Goal: Information Seeking & Learning: Learn about a topic

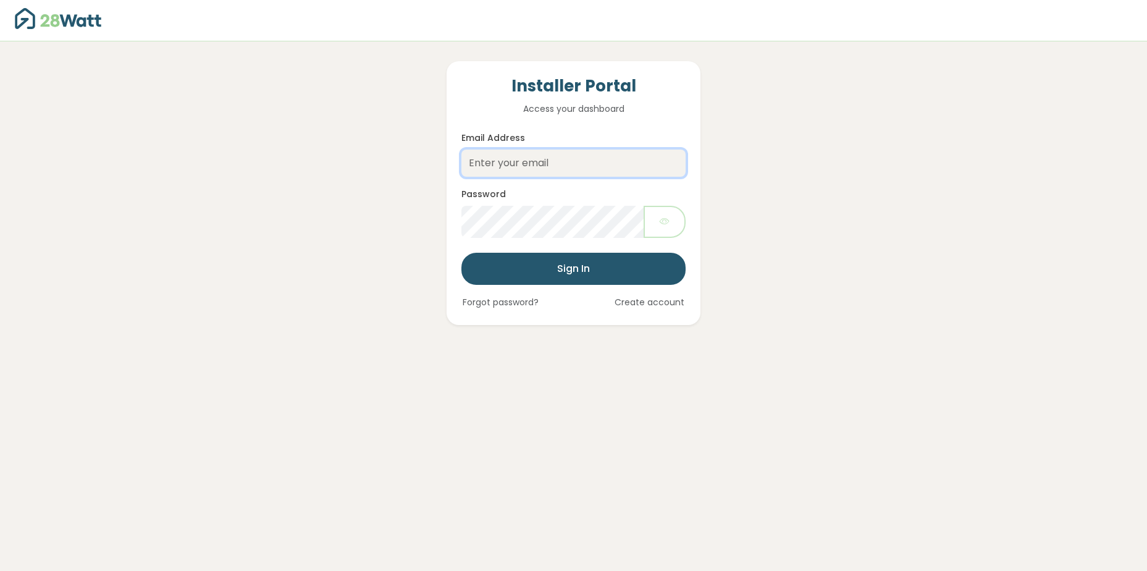
click at [608, 162] on input "Email Address" at bounding box center [574, 163] width 224 height 27
type input "[PERSON_NAME][EMAIL_ADDRESS][DOMAIN_NAME]"
click at [462, 253] on button "Sign In" at bounding box center [574, 269] width 224 height 32
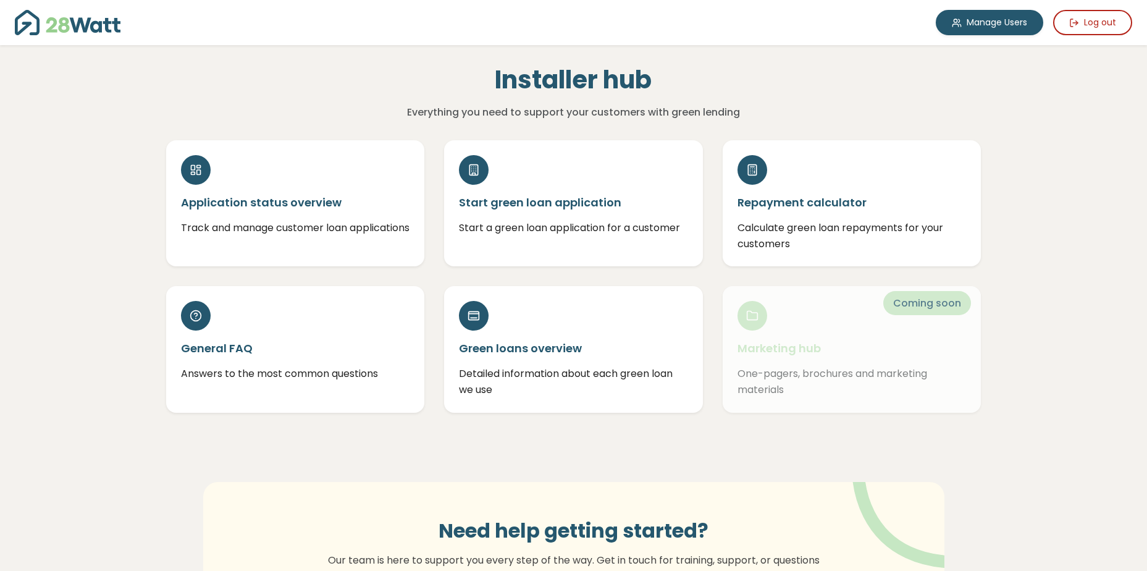
click at [91, 15] on img at bounding box center [68, 22] width 106 height 25
click at [102, 38] on div "Manage Users Log out" at bounding box center [573, 22] width 1147 height 45
click at [93, 23] on img at bounding box center [68, 22] width 106 height 25
click at [588, 290] on div "Green loans overview Detailed information about each green loan we use" at bounding box center [573, 344] width 259 height 126
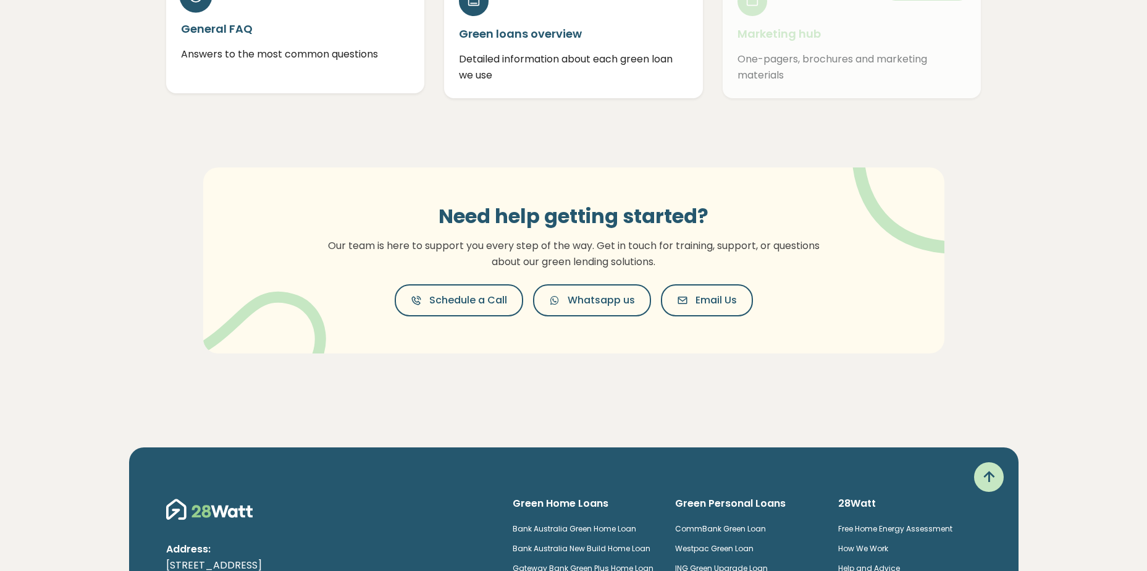
scroll to position [313, 0]
